Goal: Task Accomplishment & Management: Use online tool/utility

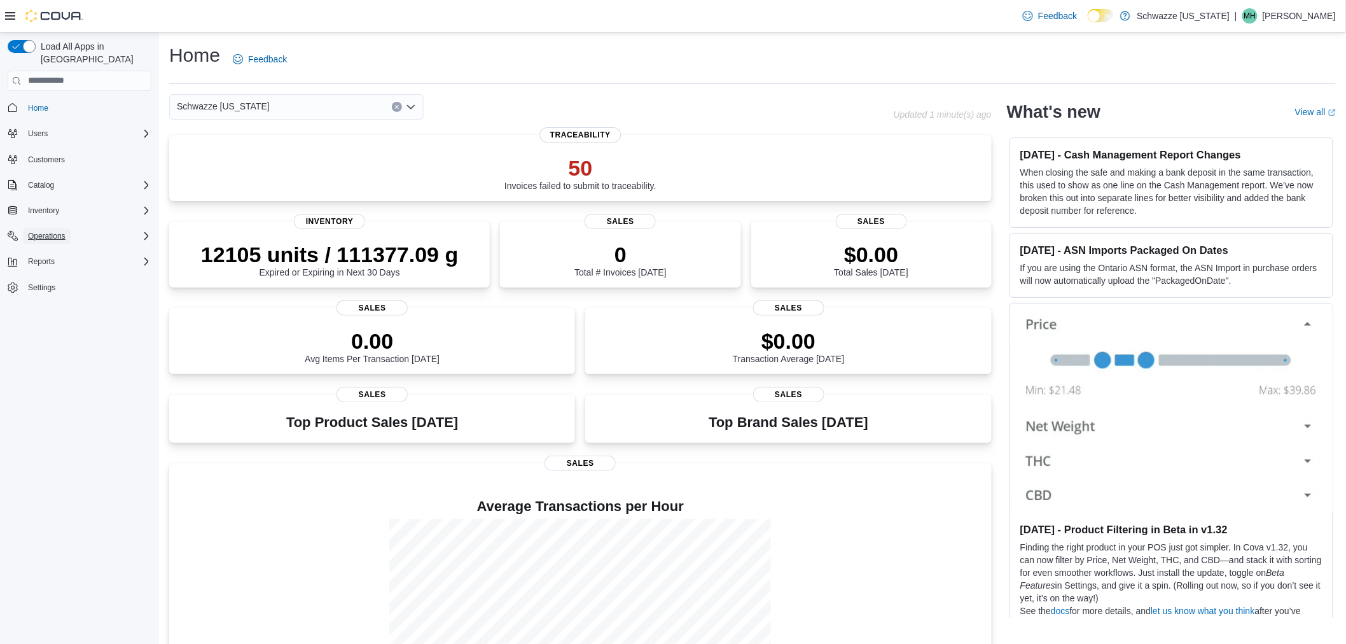
click at [66, 228] on button "Operations" at bounding box center [47, 235] width 48 height 15
click at [66, 249] on span "Cash Management" at bounding box center [55, 254] width 64 height 10
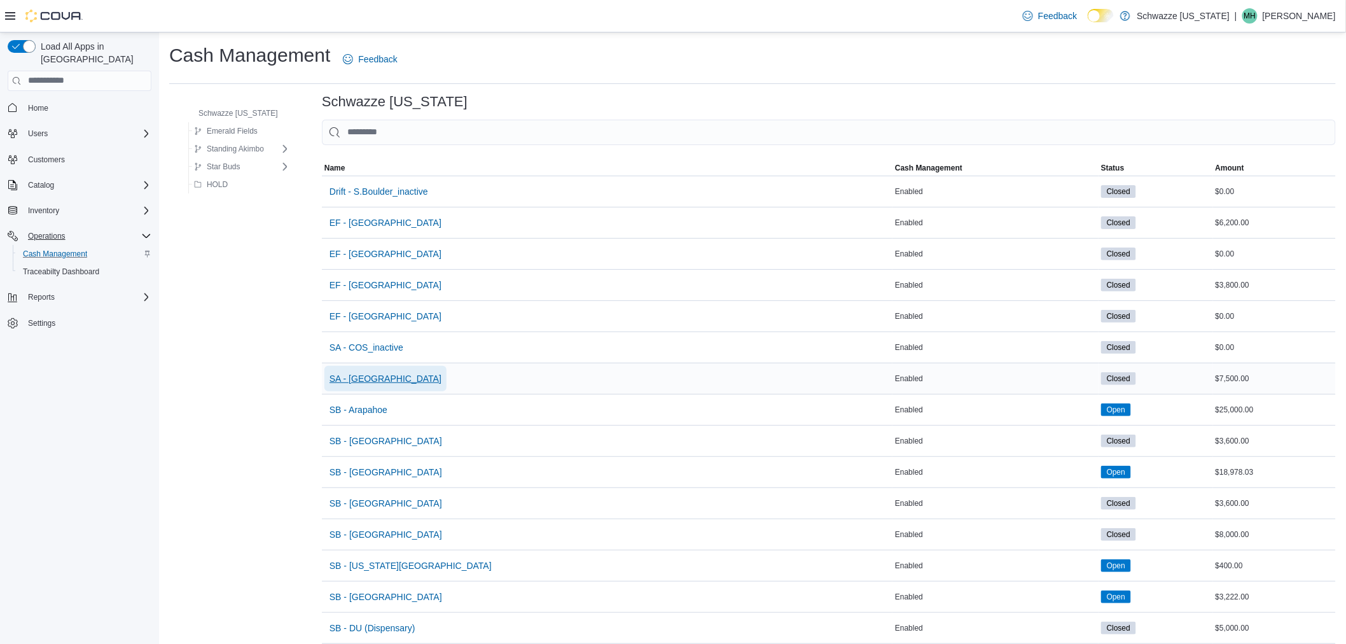
click at [364, 370] on span "SA - [GEOGRAPHIC_DATA]" at bounding box center [385, 378] width 112 height 25
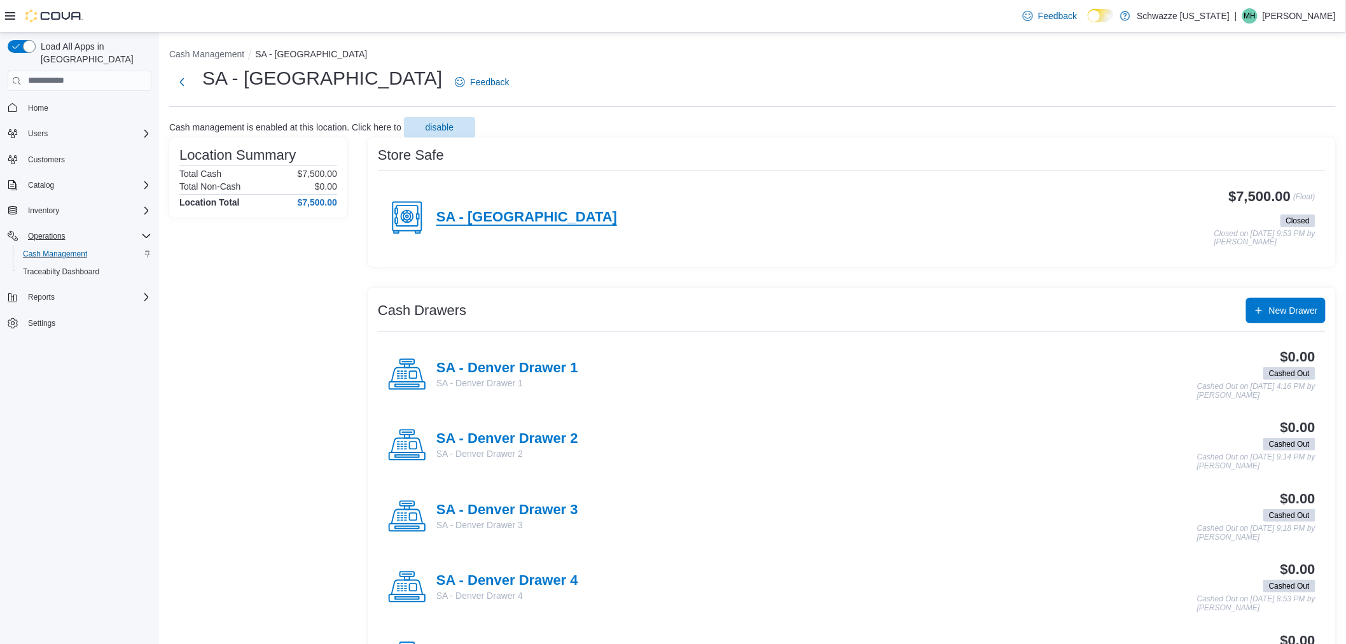
click at [457, 214] on h4 "SA - [GEOGRAPHIC_DATA]" at bounding box center [526, 217] width 181 height 17
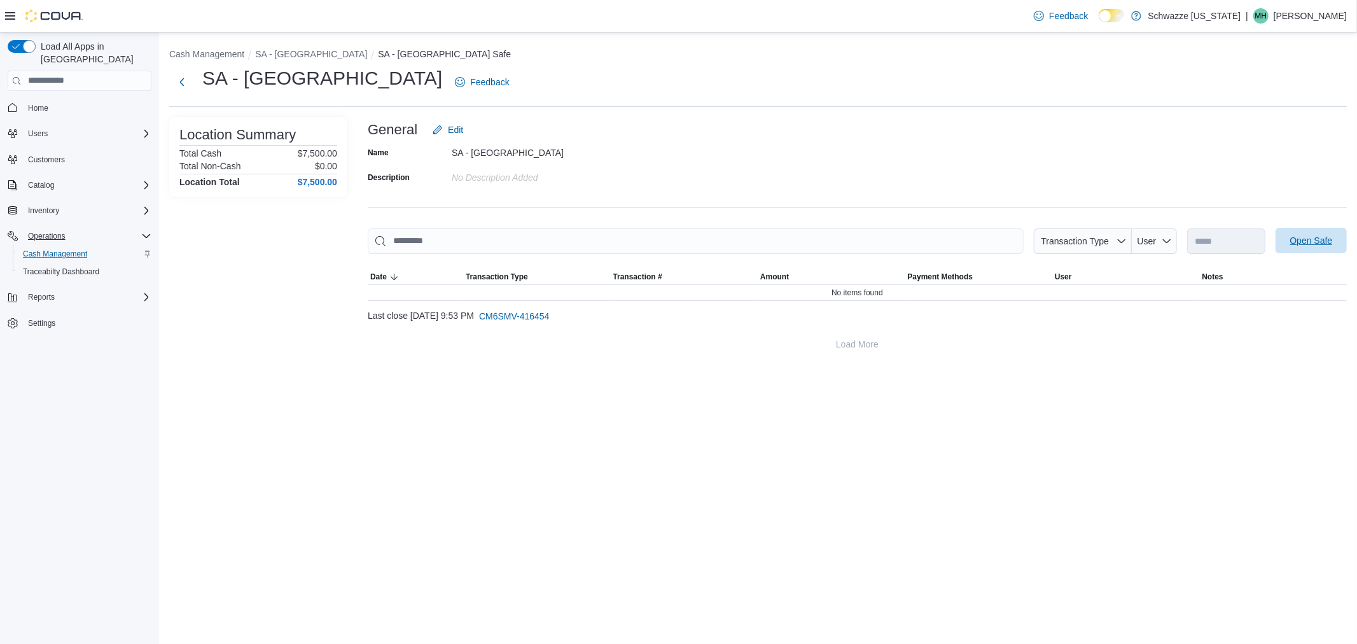
click at [1293, 235] on span "Open Safe" at bounding box center [1311, 240] width 43 height 13
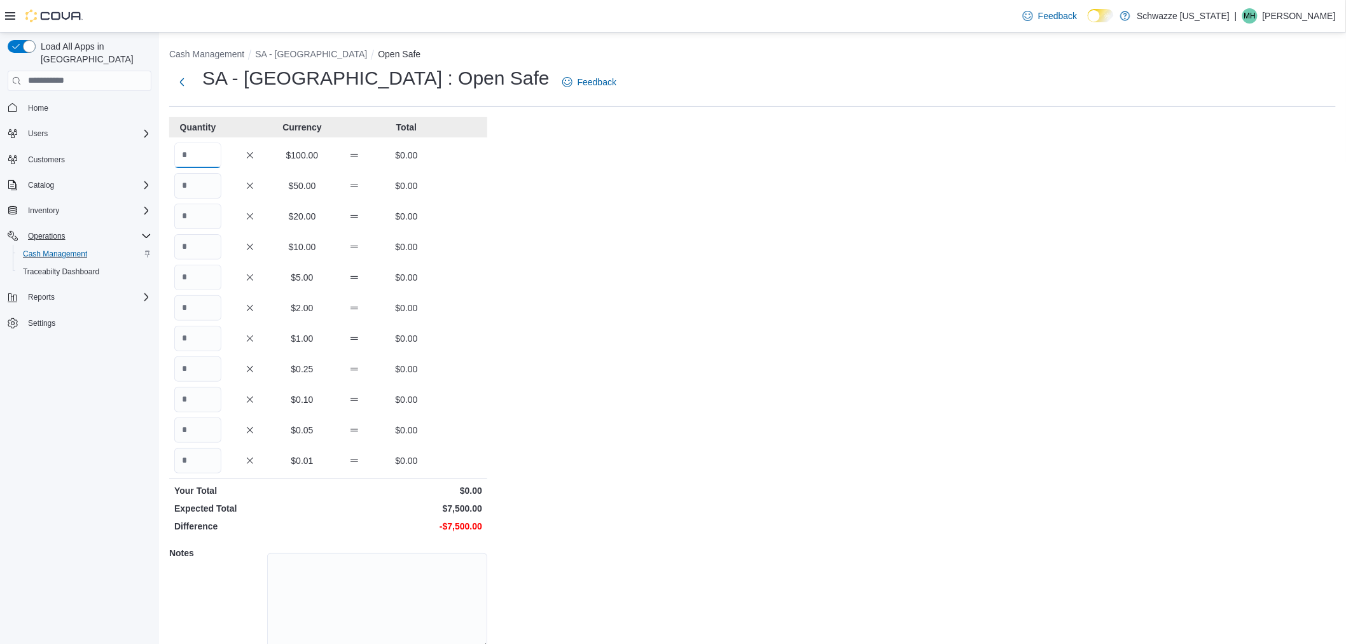
click at [204, 157] on input "Quantity" at bounding box center [197, 154] width 47 height 25
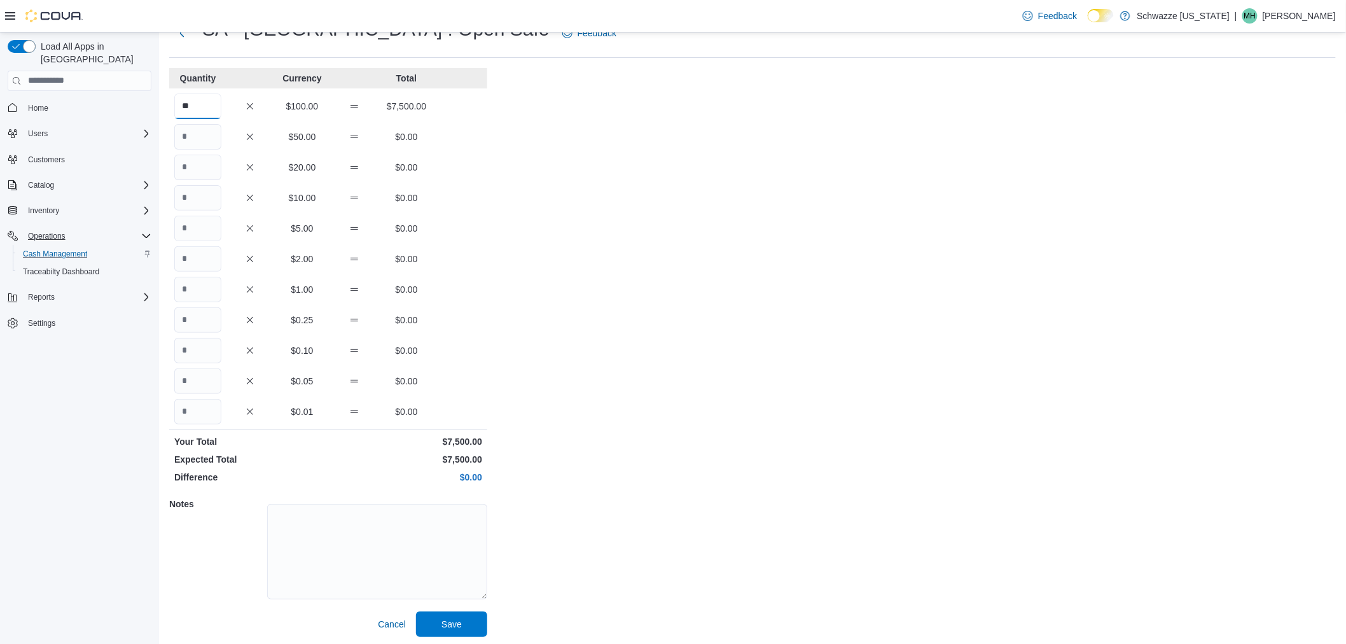
scroll to position [52, 0]
type input "**"
click at [457, 619] on span "Save" at bounding box center [451, 620] width 20 height 13
